Goal: Navigation & Orientation: Find specific page/section

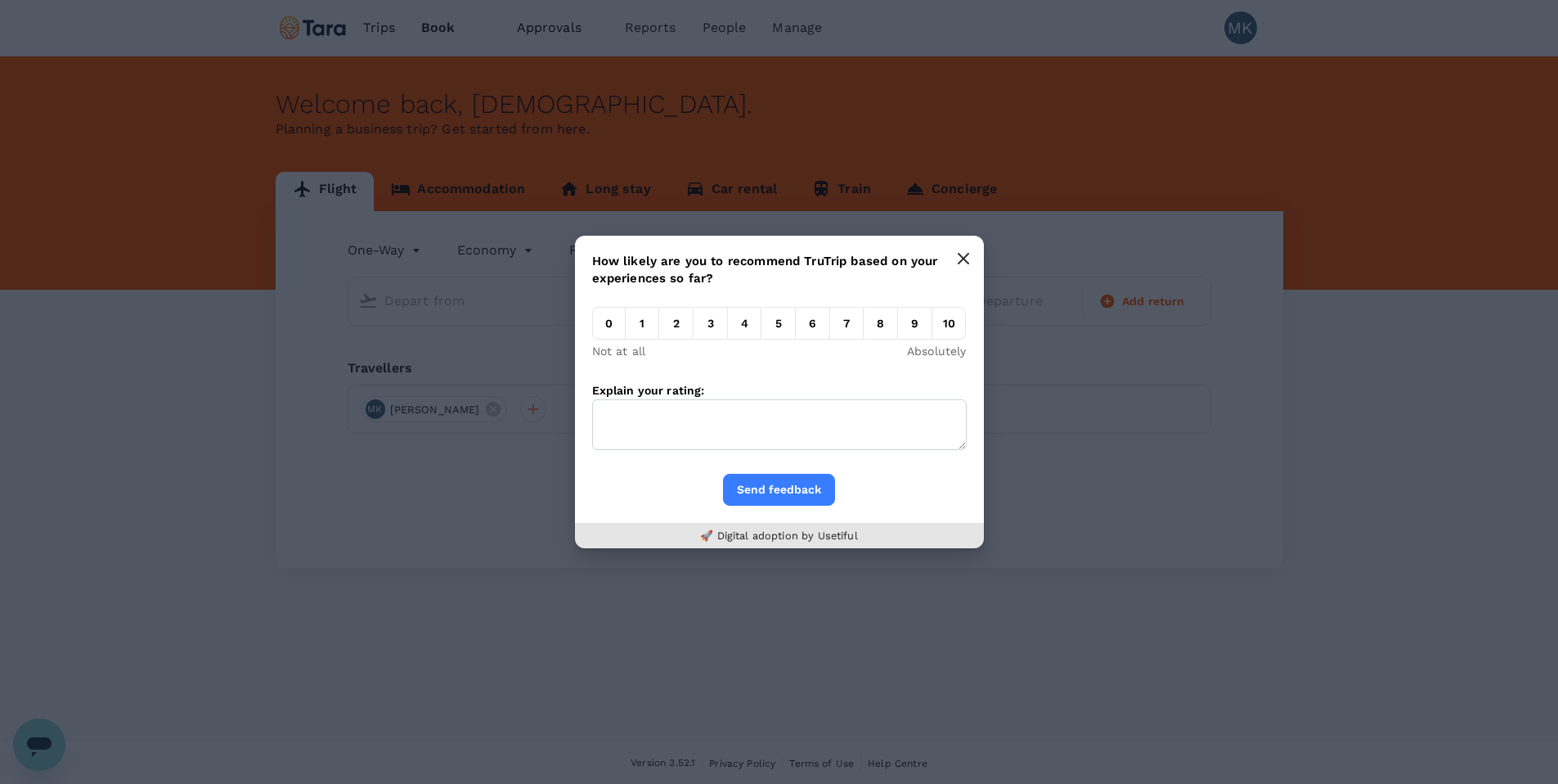
click at [963, 255] on icon "button" at bounding box center [963, 259] width 13 height 13
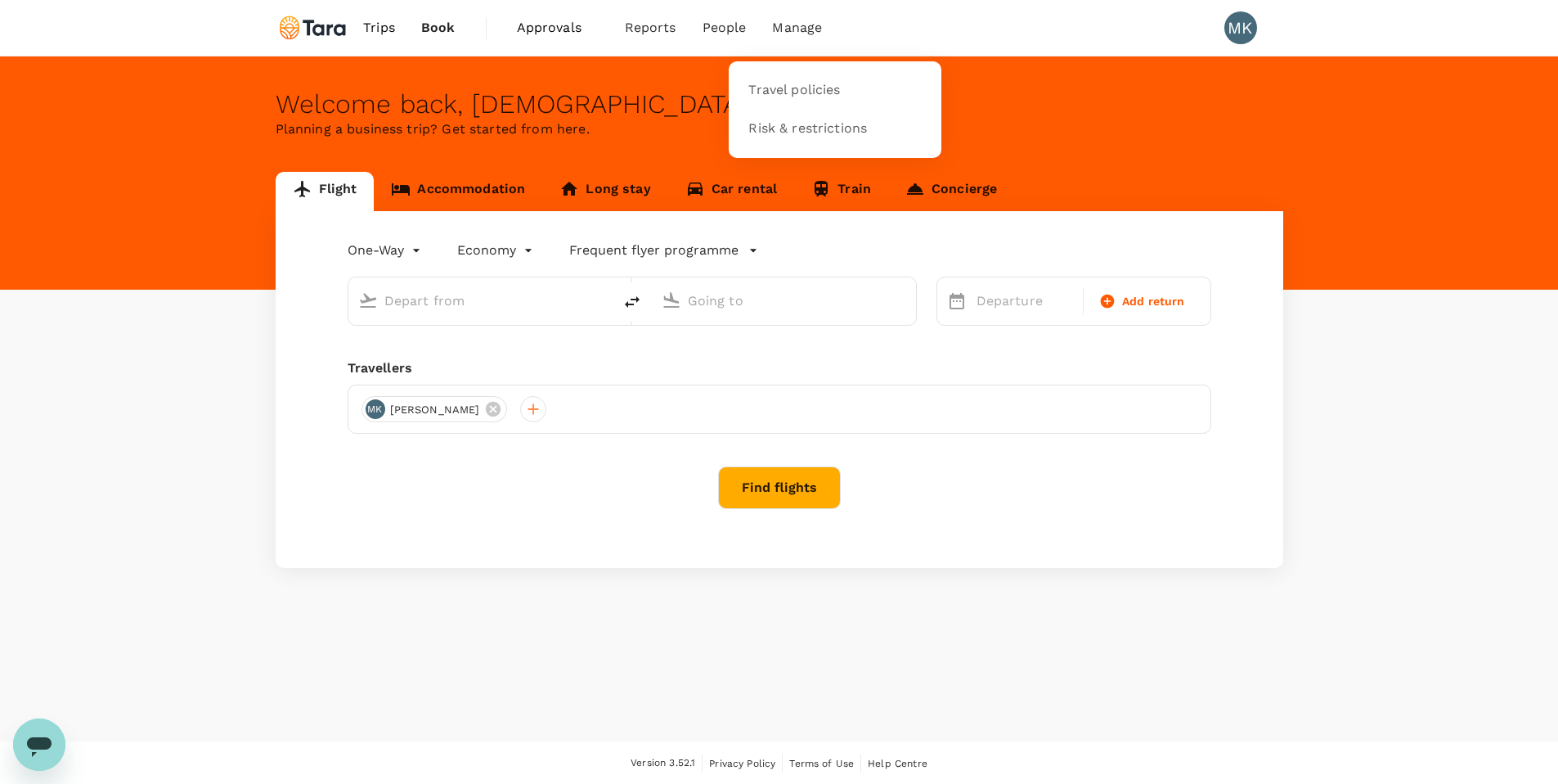
click at [797, 30] on span "Manage" at bounding box center [797, 28] width 50 height 20
click at [789, 133] on span "Risk & restrictions" at bounding box center [807, 128] width 118 height 19
